Goal: Learn about a topic

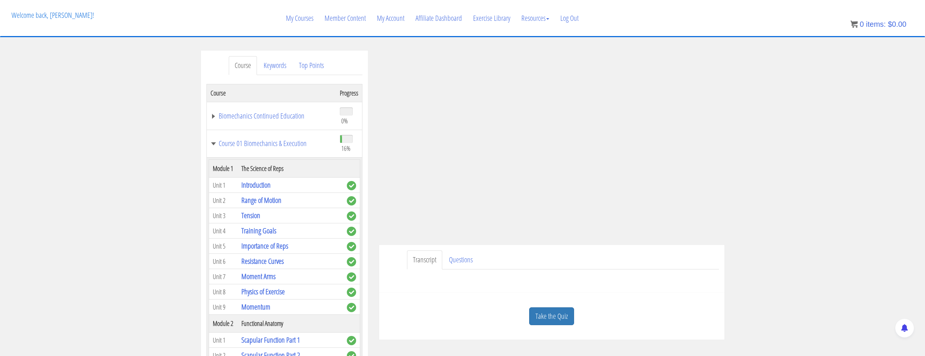
scroll to position [334, 0]
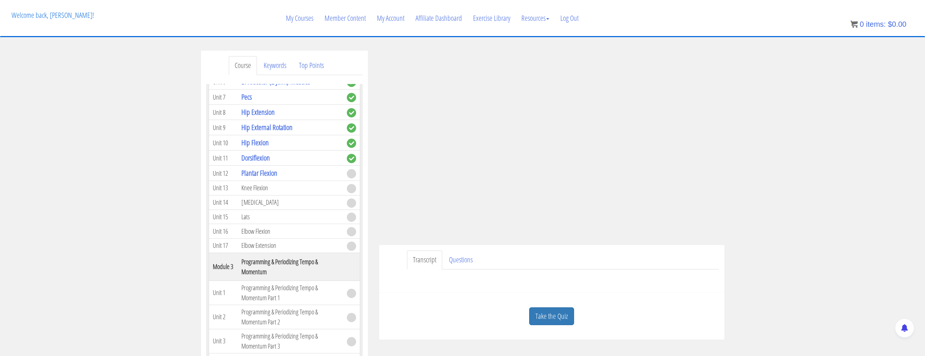
click at [14, 263] on div "Course Keywords Top Points Course Progress Biomechanics Continued Education 0% …" at bounding box center [462, 259] width 925 height 419
click at [741, 316] on div "Course Keywords Top Points Course Progress Biomechanics Continued Education 0% …" at bounding box center [462, 259] width 925 height 419
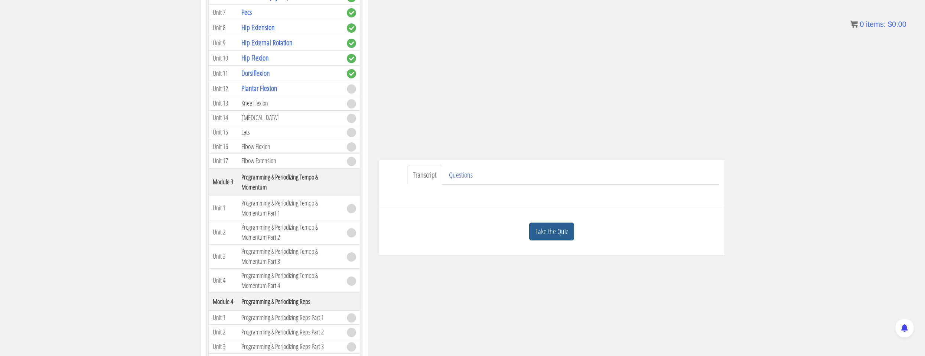
click at [571, 232] on link "Take the Quiz" at bounding box center [551, 231] width 45 height 18
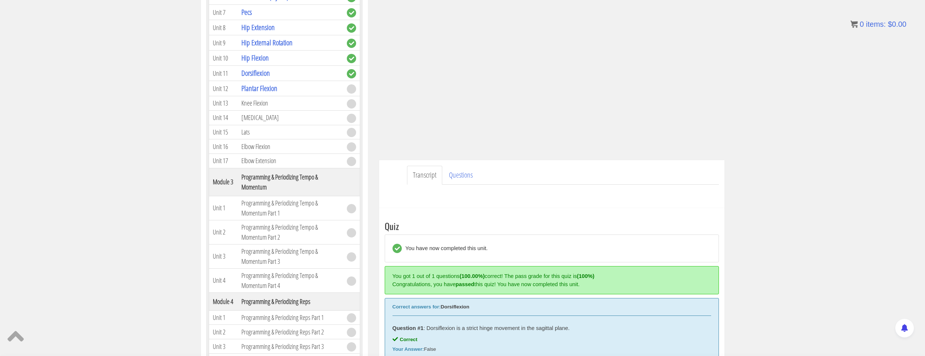
scroll to position [196, 0]
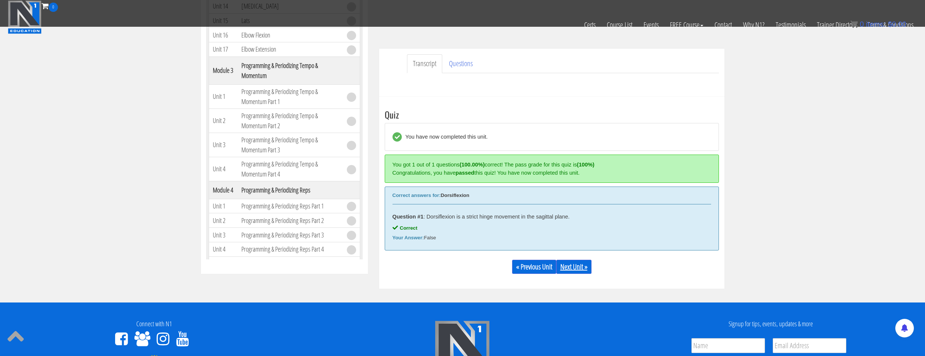
click at [575, 269] on link "Next Unit »" at bounding box center [573, 266] width 35 height 14
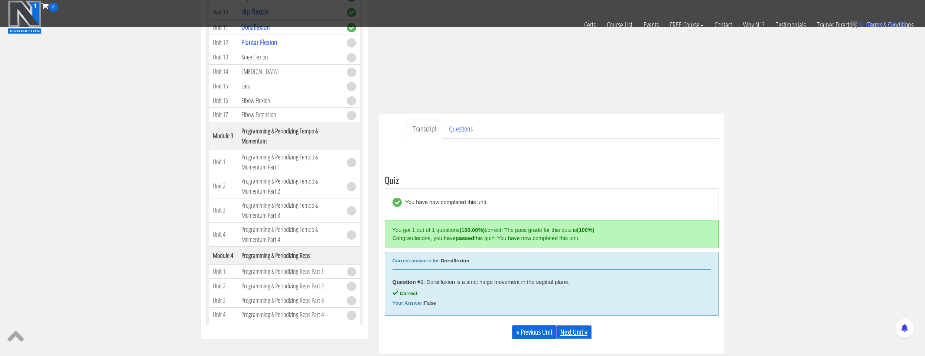
scroll to position [22, 0]
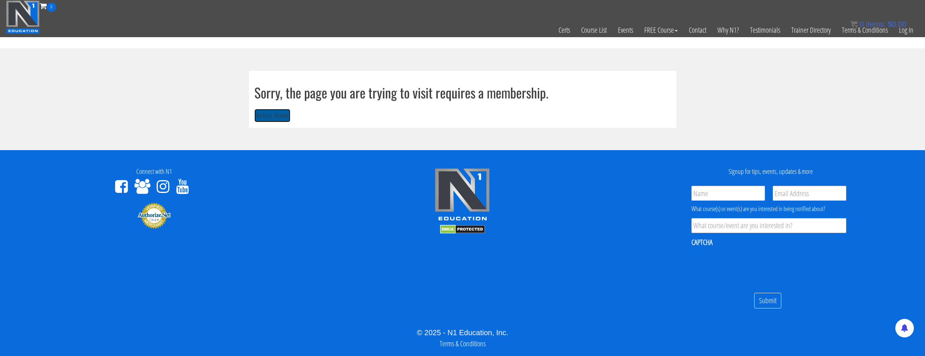
click at [277, 120] on button "Return Home" at bounding box center [272, 116] width 36 height 14
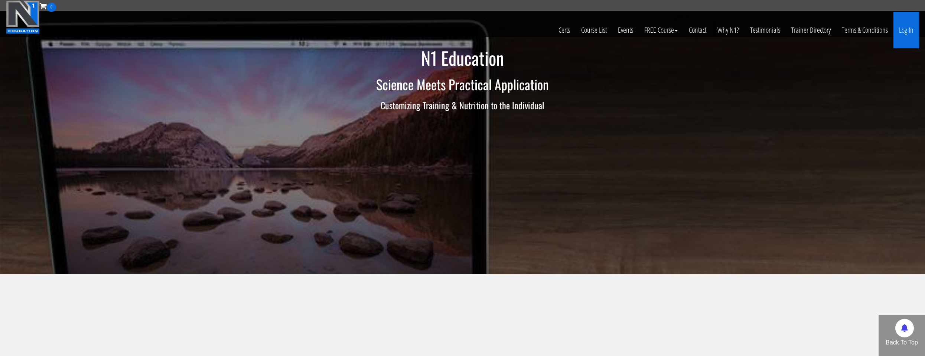
click at [914, 30] on link "Log In" at bounding box center [906, 30] width 26 height 36
